Goal: Information Seeking & Learning: Learn about a topic

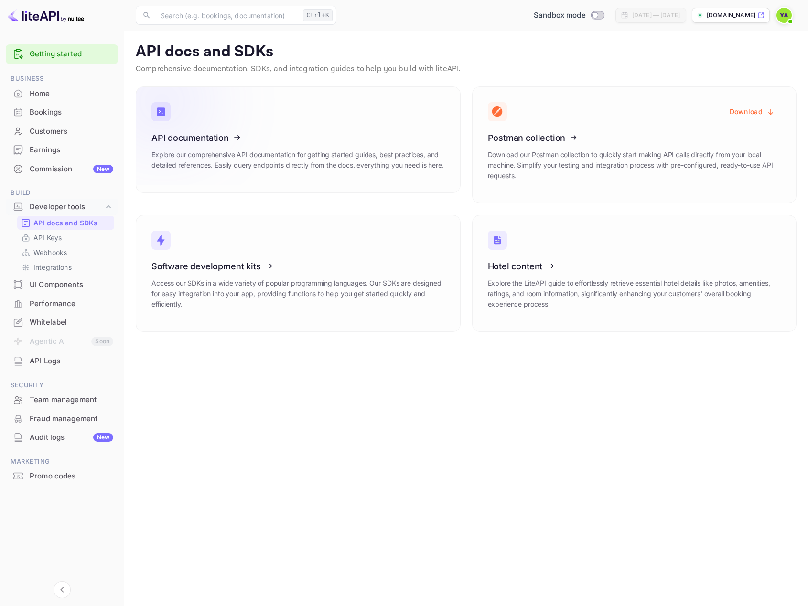
click at [229, 169] on icon at bounding box center [210, 136] width 149 height 98
click at [186, 150] on icon at bounding box center [210, 136] width 149 height 98
click at [55, 238] on p "API Keys" at bounding box center [47, 238] width 28 height 10
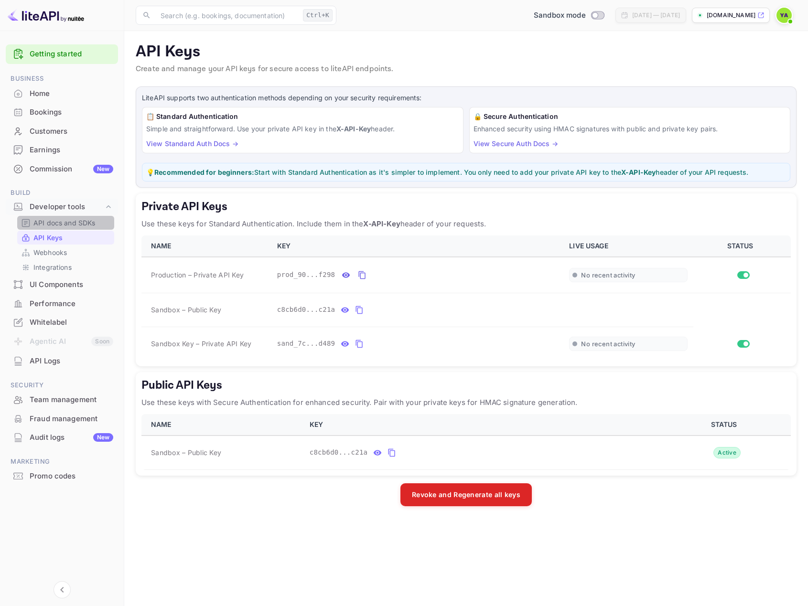
click at [60, 223] on p "API docs and SDKs" at bounding box center [64, 223] width 62 height 10
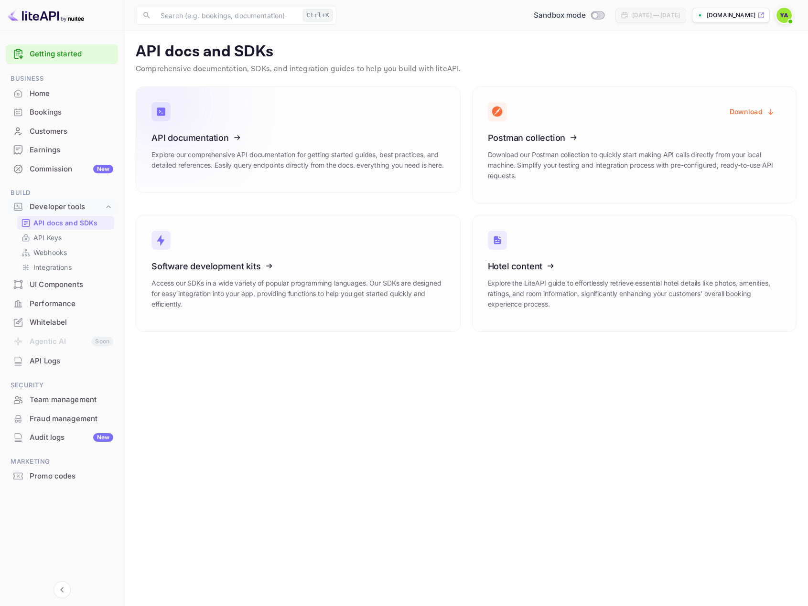
click at [237, 136] on icon at bounding box center [210, 136] width 149 height 98
